Goal: Find specific page/section: Find specific page/section

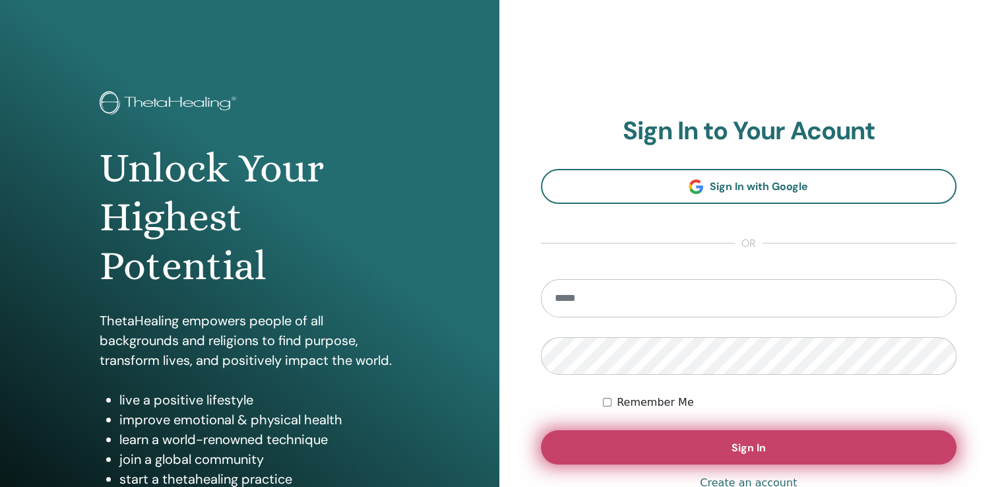
type input "**********"
click at [692, 455] on button "Sign In" at bounding box center [749, 447] width 416 height 34
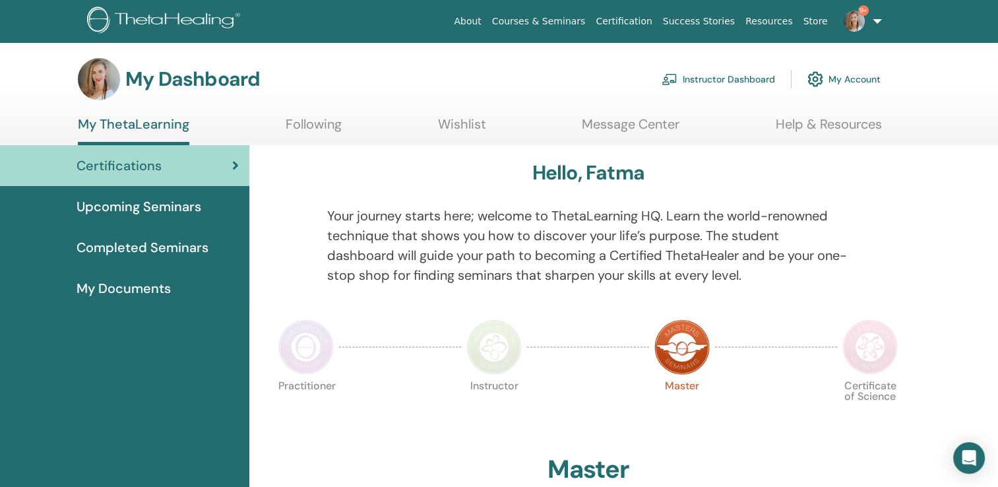
click at [143, 209] on span "Upcoming Seminars" at bounding box center [139, 207] width 125 height 20
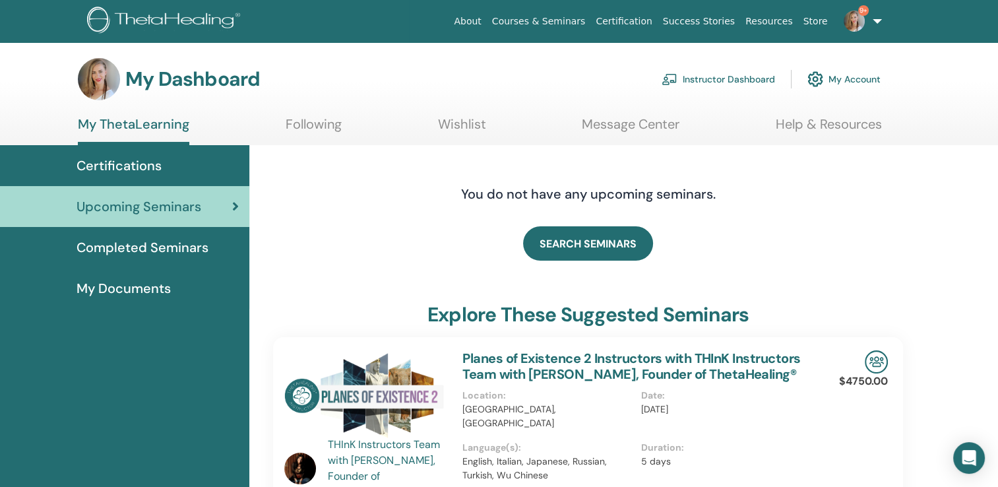
click at [715, 79] on link "Instructor Dashboard" at bounding box center [718, 79] width 113 height 29
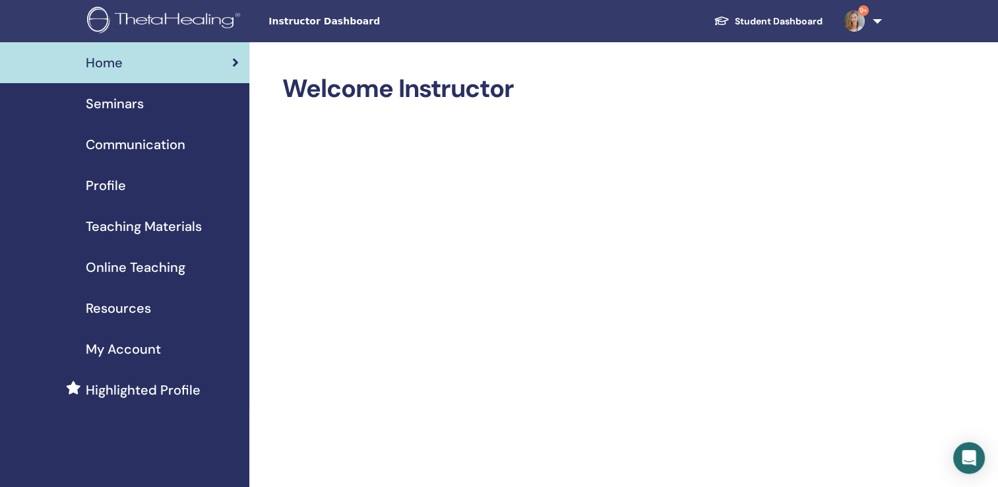
click at [144, 109] on div "Seminars" at bounding box center [125, 104] width 228 height 20
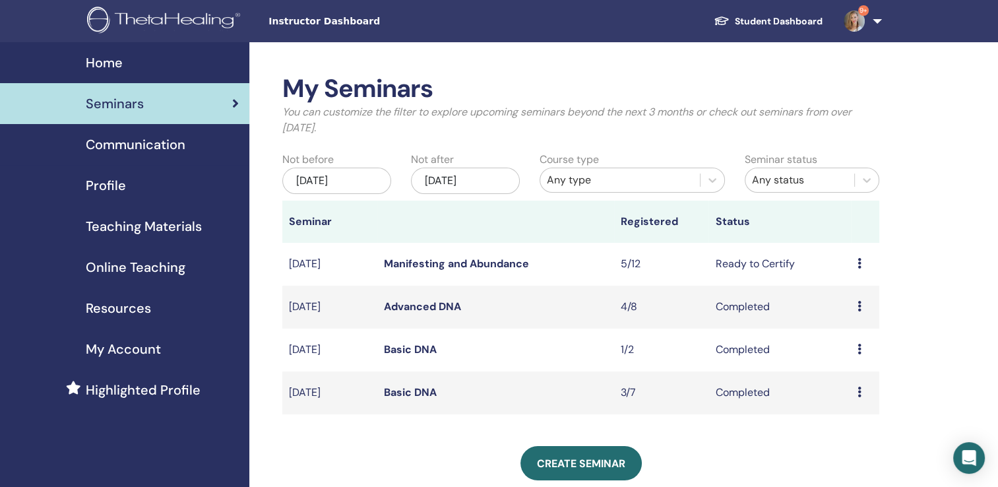
click at [449, 261] on link "Manifesting and Abundance" at bounding box center [456, 264] width 145 height 14
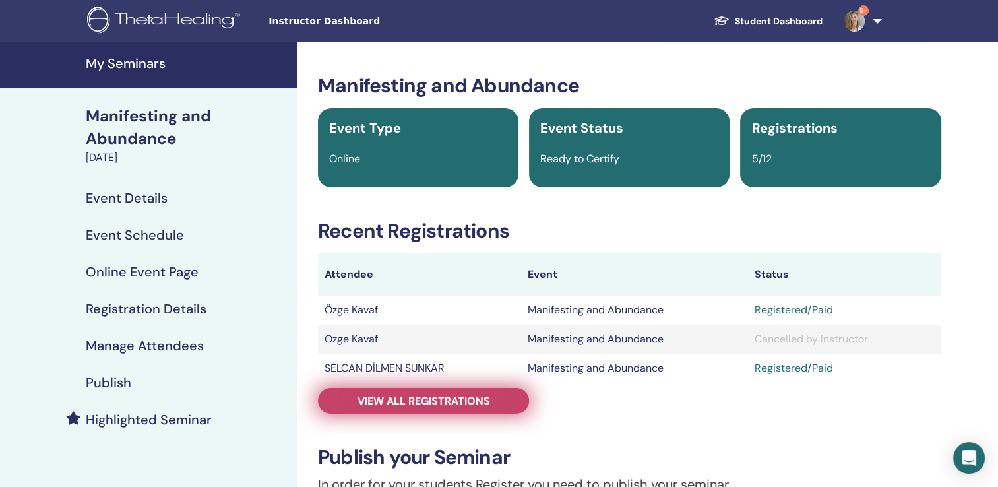
click at [409, 401] on span "View all registrations" at bounding box center [424, 401] width 133 height 14
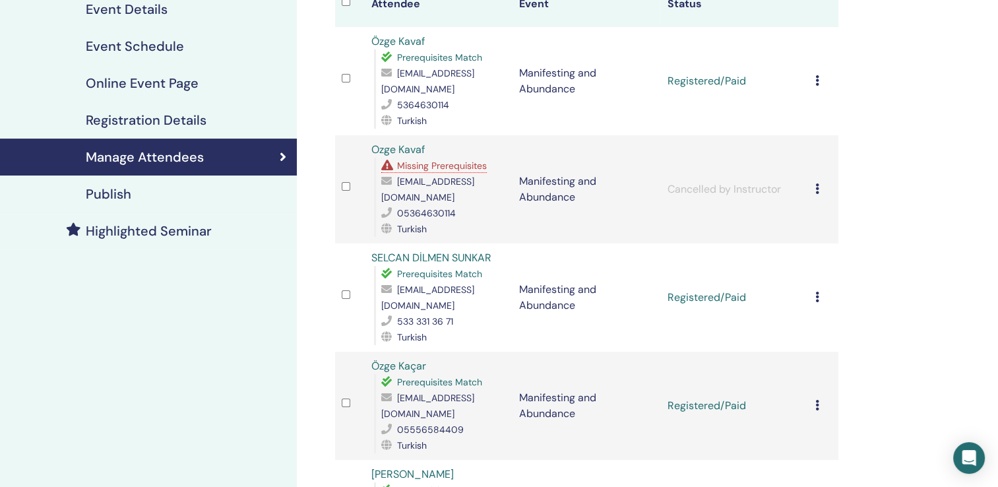
scroll to position [180, 0]
